Goal: Contribute content

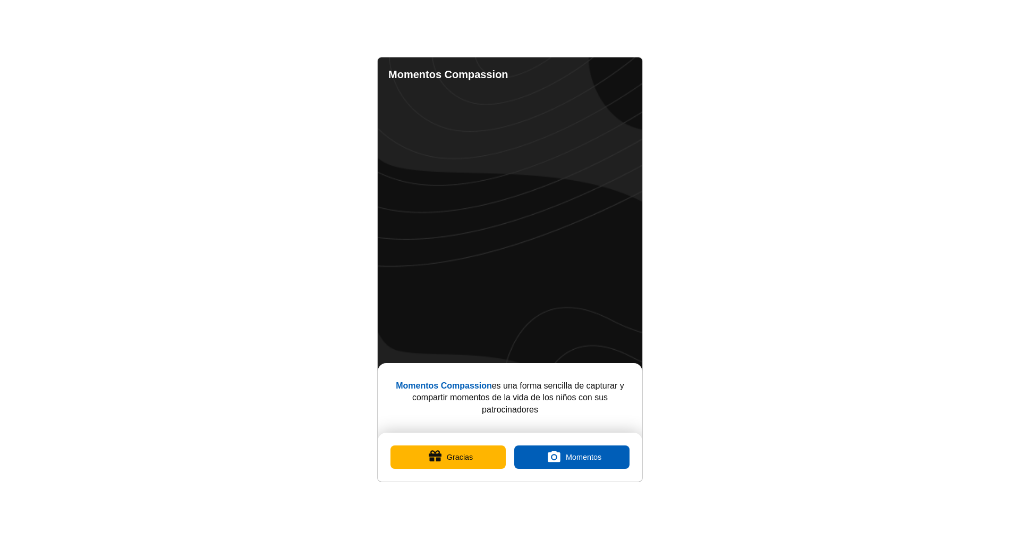
click at [440, 460] on button "Gracias" at bounding box center [447, 456] width 115 height 23
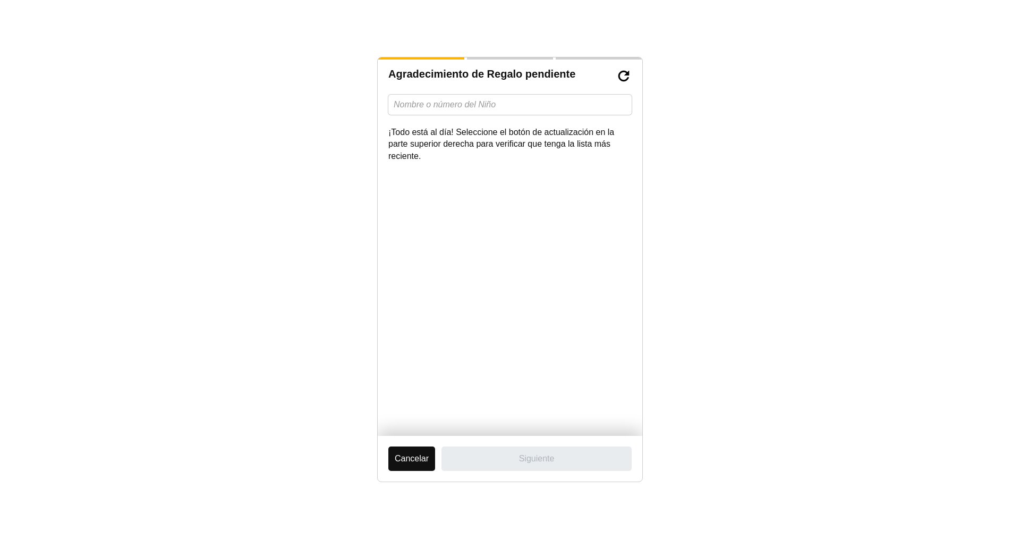
click at [411, 465] on button "Cancelar" at bounding box center [411, 458] width 47 height 24
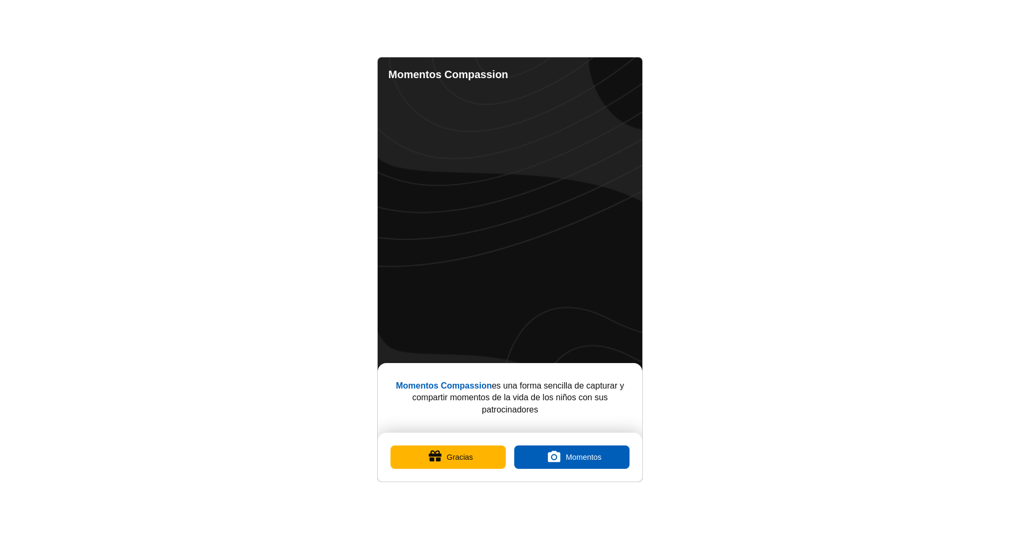
click at [463, 461] on button "Gracias" at bounding box center [447, 456] width 115 height 23
